Goal: Task Accomplishment & Management: Use online tool/utility

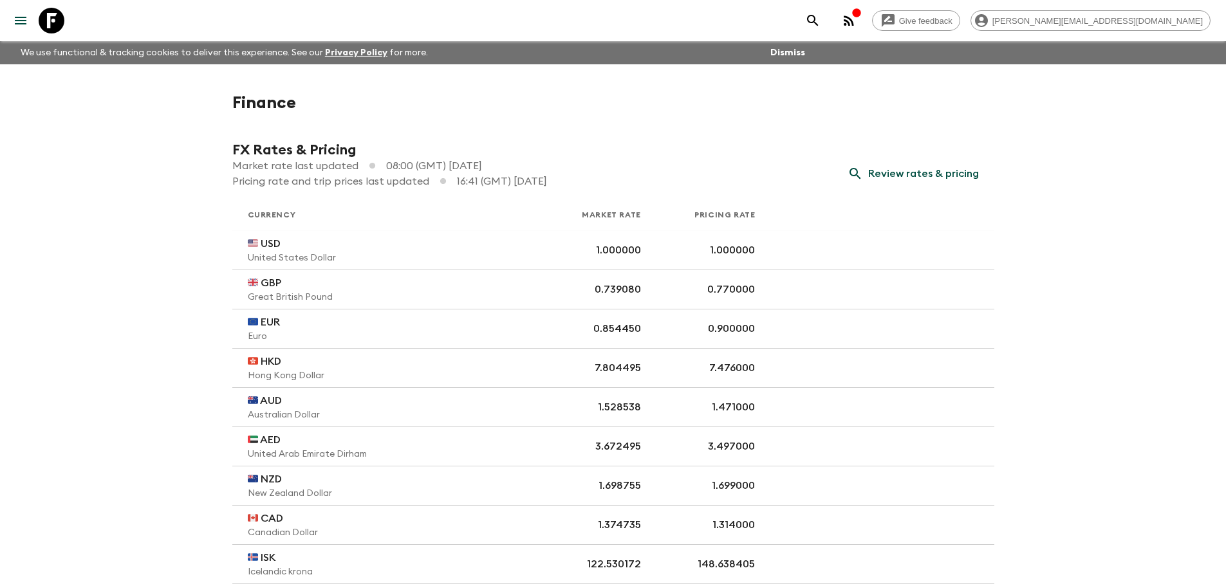
click at [18, 20] on icon "menu" at bounding box center [21, 21] width 12 height 8
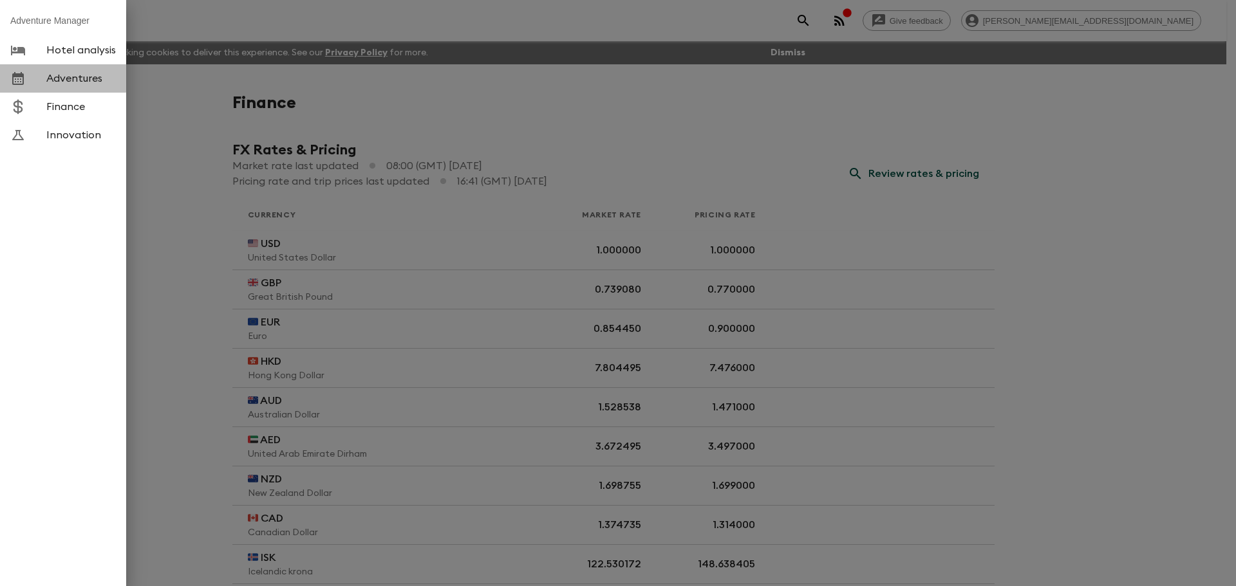
click at [57, 75] on span "Adventures" at bounding box center [81, 78] width 70 height 13
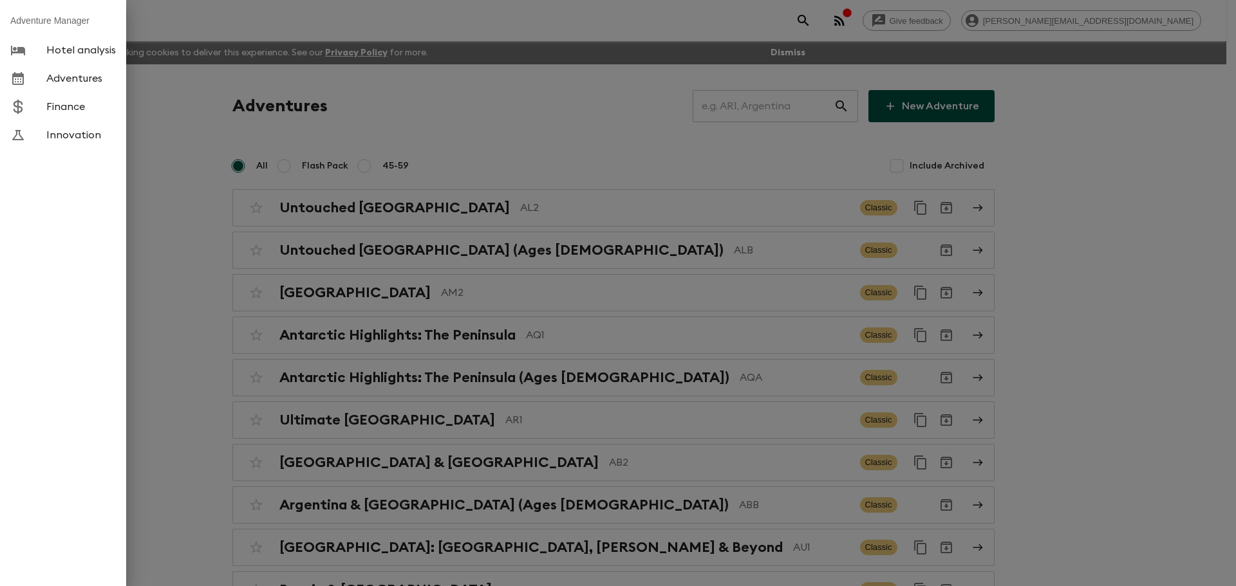
click at [499, 129] on div at bounding box center [618, 293] width 1236 height 586
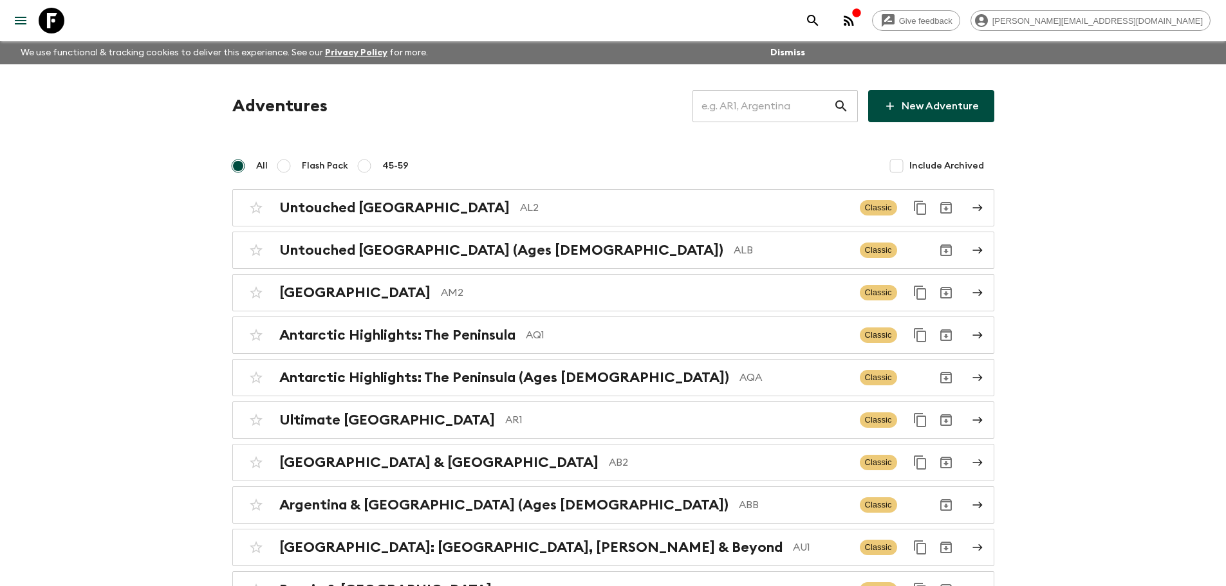
click at [768, 110] on input "text" at bounding box center [763, 106] width 141 height 36
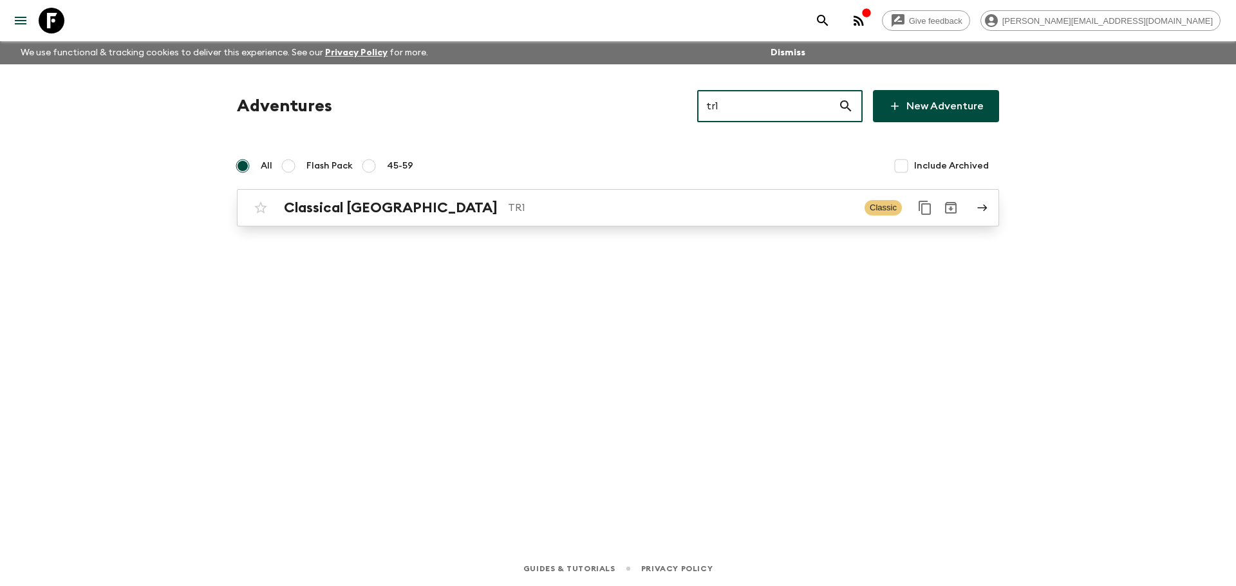
type input "tr1"
click at [508, 213] on p "TR1" at bounding box center [681, 207] width 346 height 15
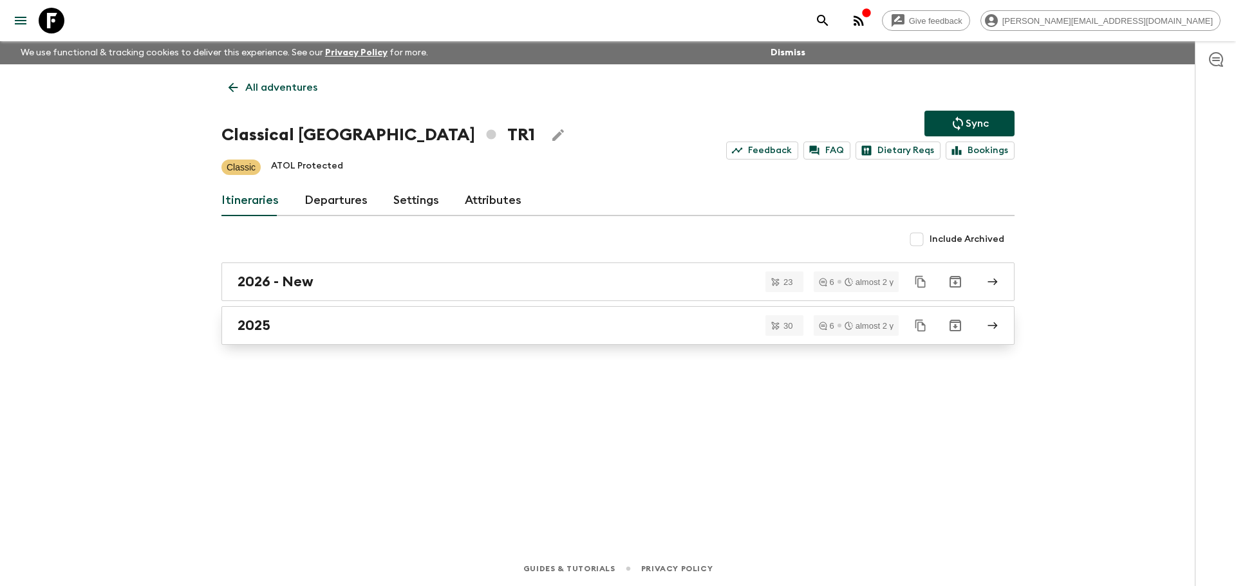
click at [463, 321] on div "2025" at bounding box center [606, 325] width 736 height 17
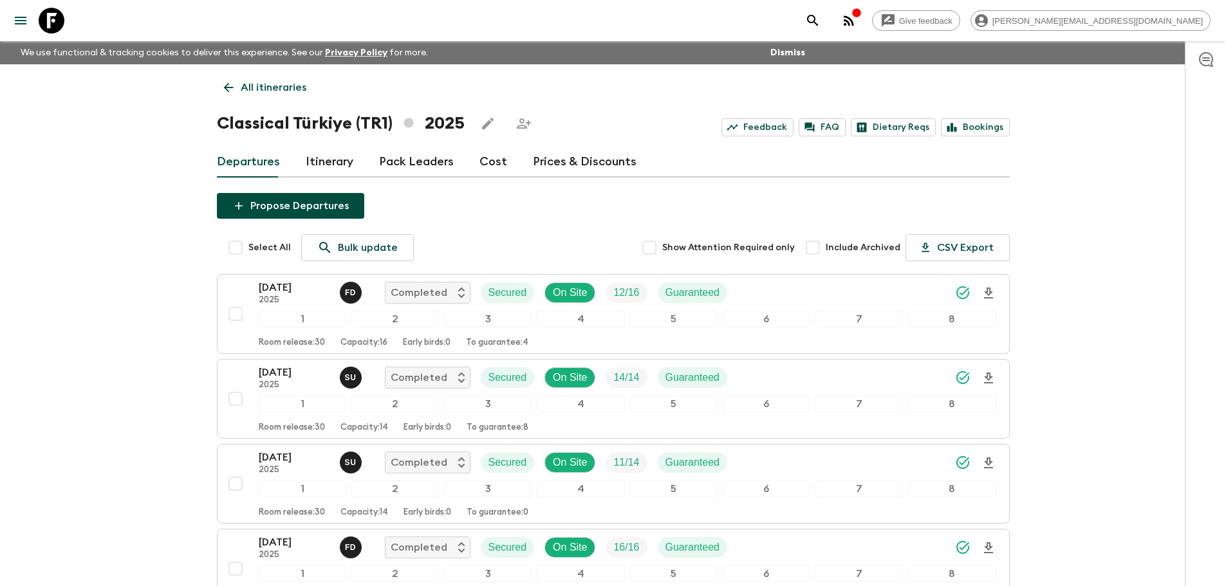
click at [560, 160] on link "Prices & Discounts" at bounding box center [585, 162] width 104 height 31
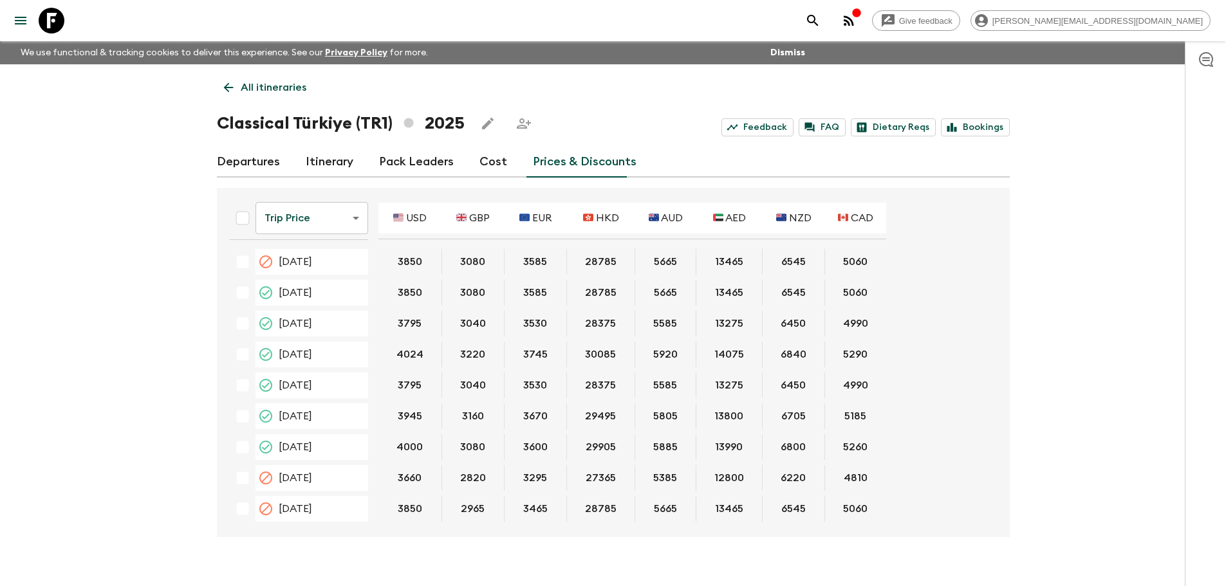
click at [325, 216] on body "Give feedback [PERSON_NAME][EMAIL_ADDRESS][DOMAIN_NAME] We use functional & tra…" at bounding box center [613, 304] width 1226 height 608
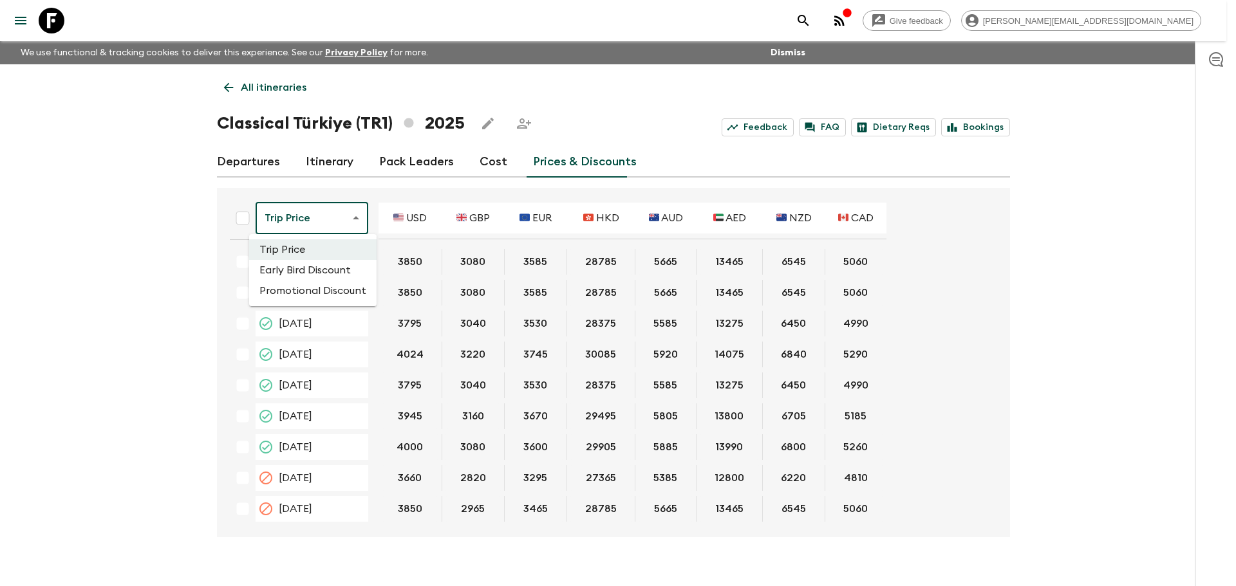
click at [306, 294] on li "Promotional Discount" at bounding box center [312, 291] width 127 height 21
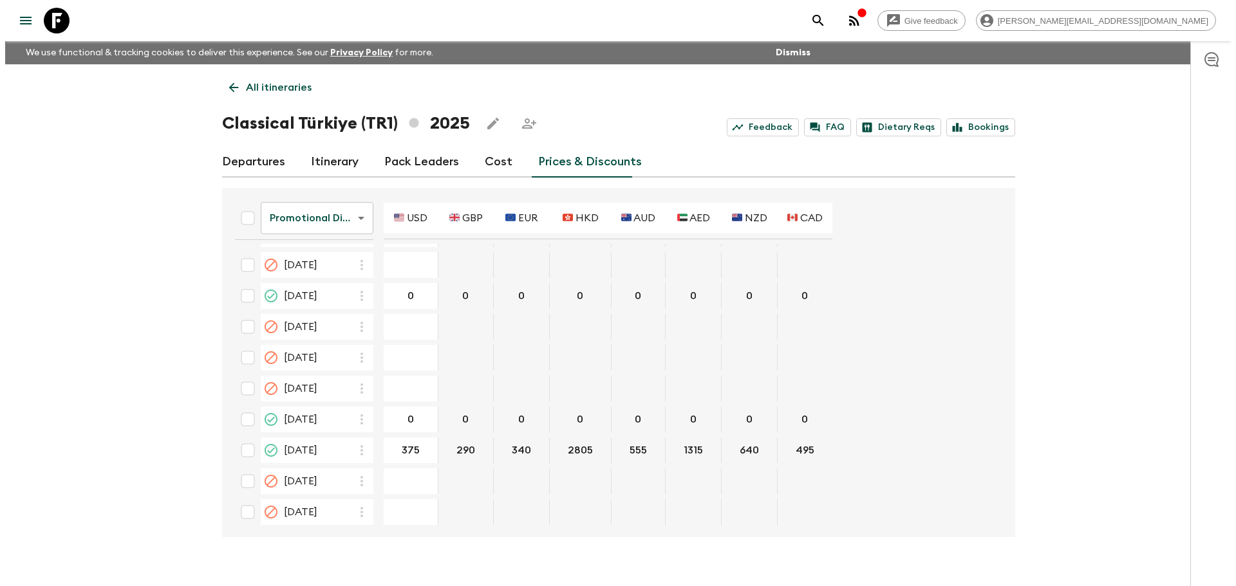
scroll to position [711, 0]
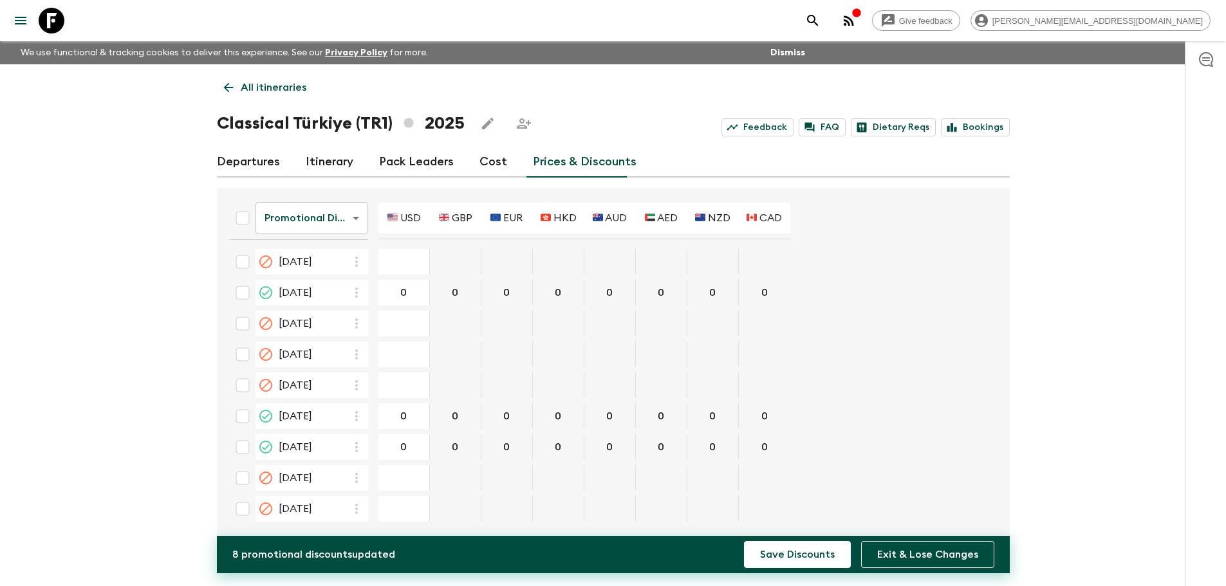
type input "0"
click at [870, 407] on form "Promotional Discount promotionalDiscount ​ 🇺🇸 USD 🇬🇧 GBP 🇪🇺 EUR 🇭🇰 HKD 🇦🇺 AUD 🇦…" at bounding box center [607, 4] width 775 height 1045
click at [782, 565] on button "Save Discounts" at bounding box center [797, 554] width 107 height 27
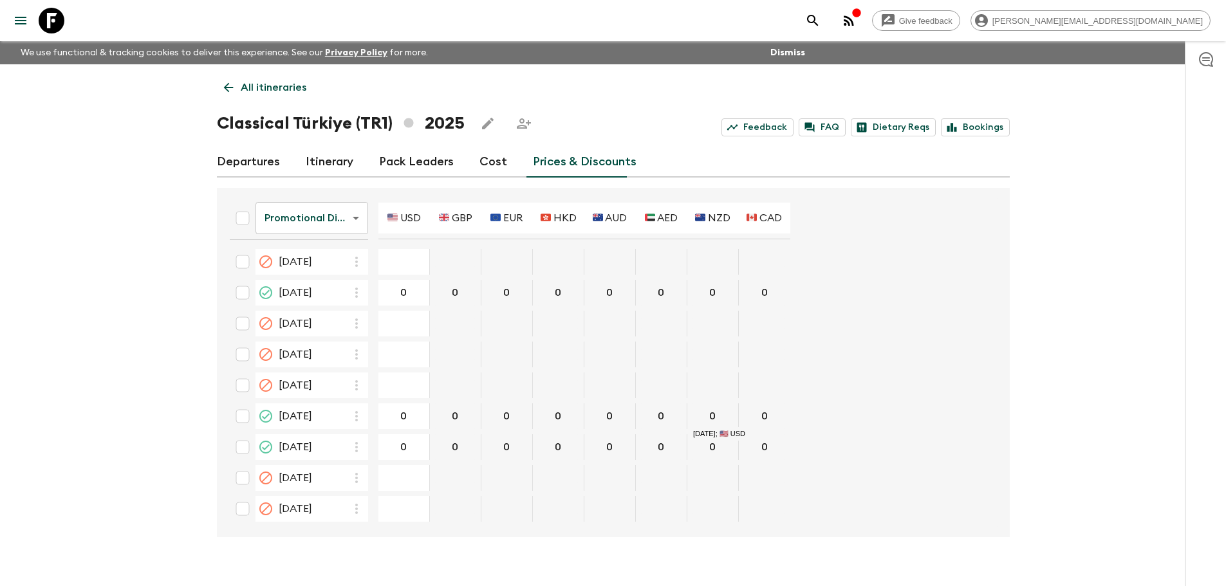
click at [262, 80] on p "All itineraries" at bounding box center [274, 87] width 66 height 15
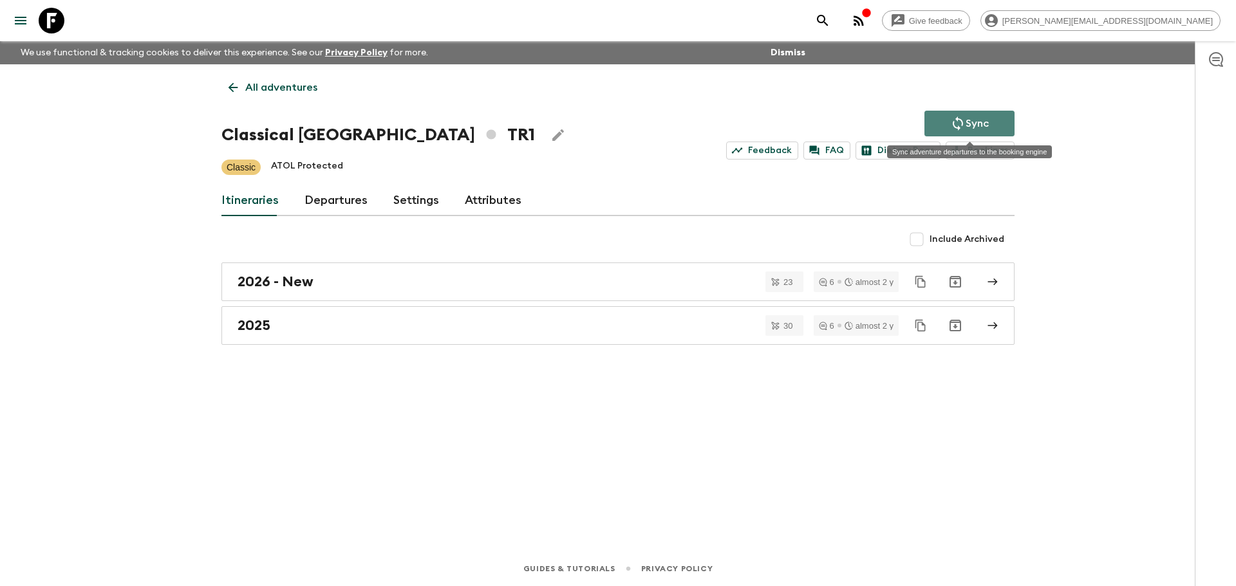
click at [960, 124] on icon "Sync adventure departures to the booking engine" at bounding box center [957, 123] width 15 height 15
